Goal: Task Accomplishment & Management: Manage account settings

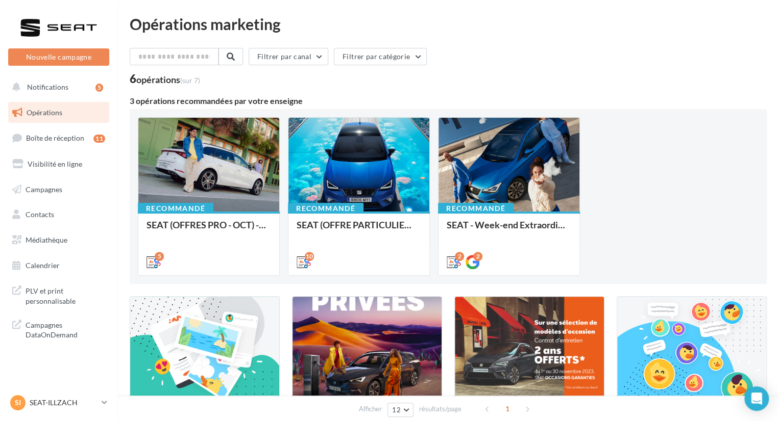
click at [75, 394] on link "SI SEAT-ILLZACH SEAT-[GEOGRAPHIC_DATA]" at bounding box center [58, 402] width 101 height 19
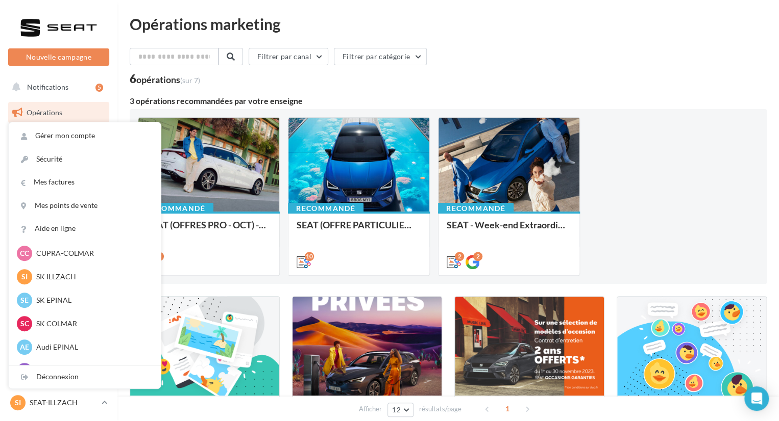
scroll to position [139, 0]
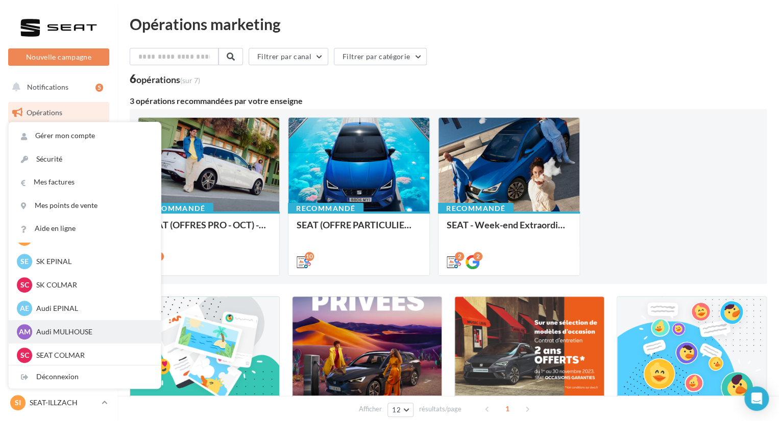
click at [65, 337] on div "AM Audi MULHOUSE audi-mulh-roh" at bounding box center [85, 331] width 136 height 15
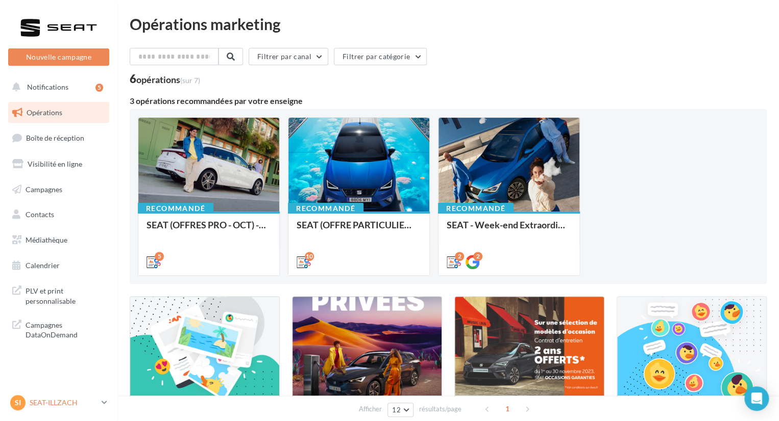
click at [44, 401] on p "SEAT-ILLZACH" at bounding box center [64, 403] width 68 height 10
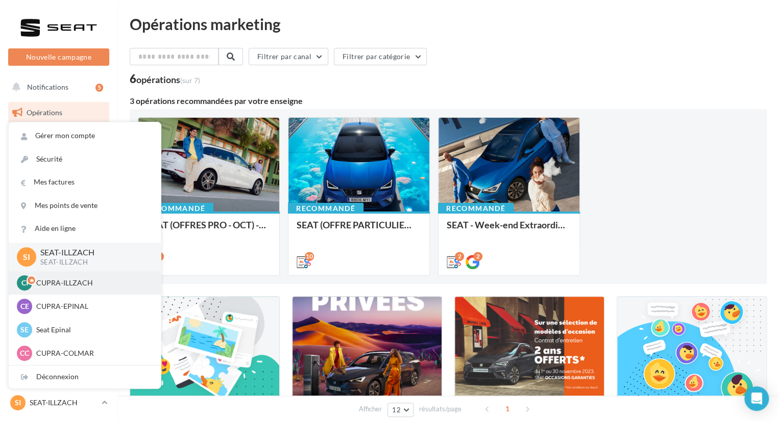
scroll to position [141, 0]
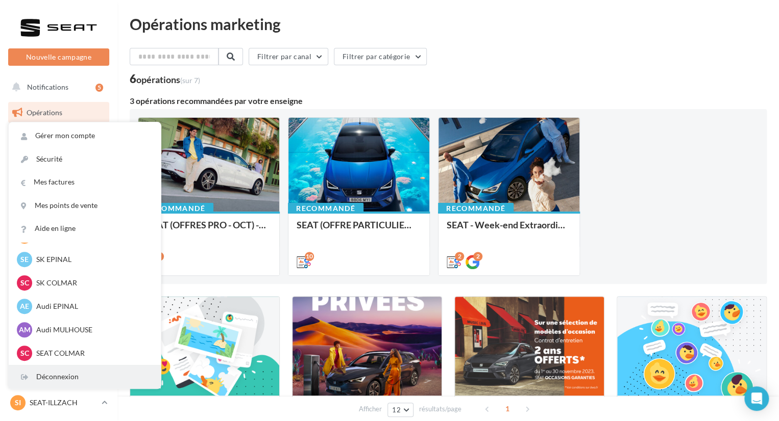
click at [50, 380] on div "Déconnexion" at bounding box center [85, 377] width 152 height 23
